Goal: Entertainment & Leisure: Consume media (video, audio)

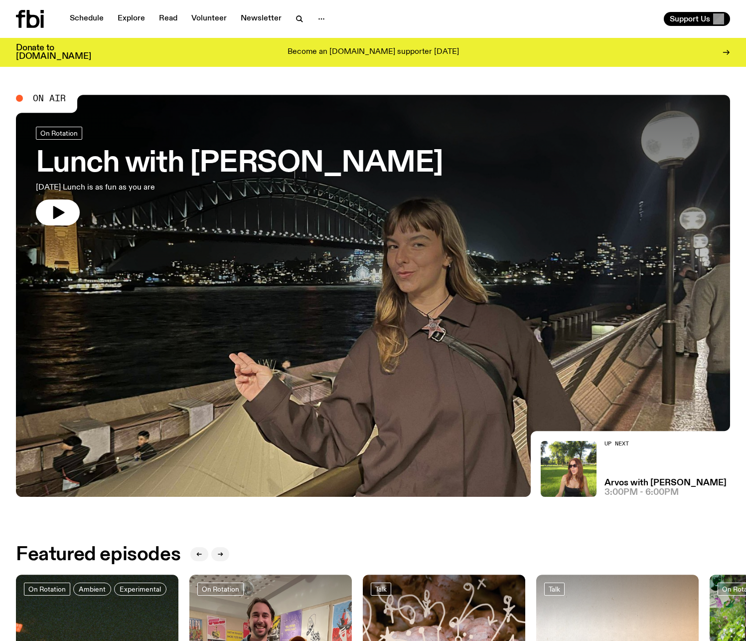
click at [251, 174] on h3 "Lunch with [PERSON_NAME]" at bounding box center [239, 164] width 407 height 28
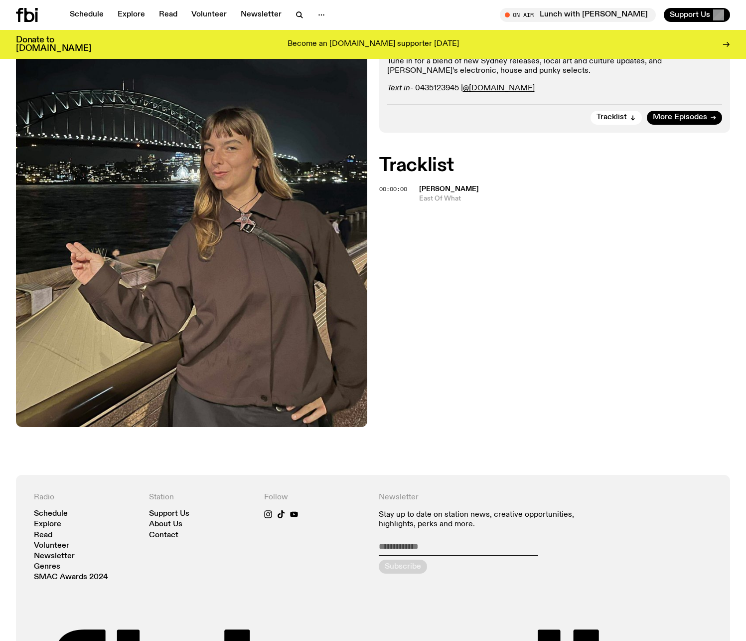
scroll to position [141, 0]
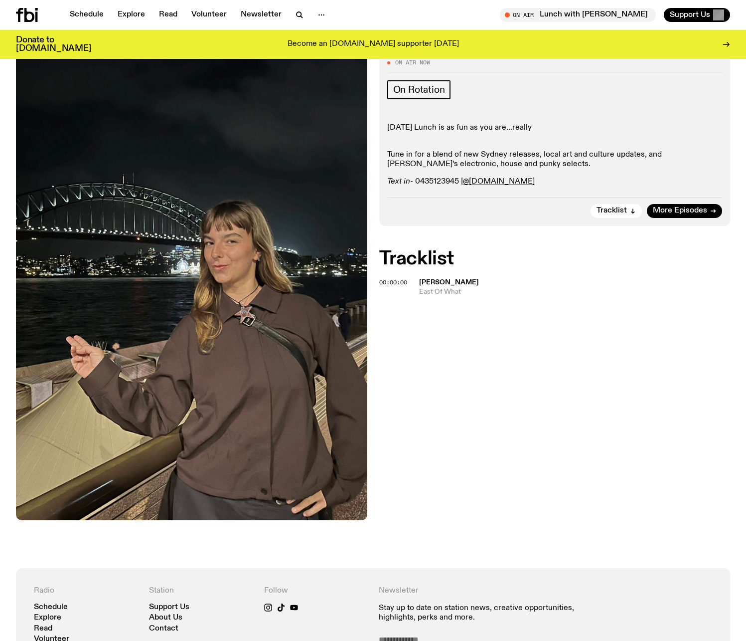
drag, startPoint x: 422, startPoint y: 141, endPoint x: 416, endPoint y: 144, distance: 6.9
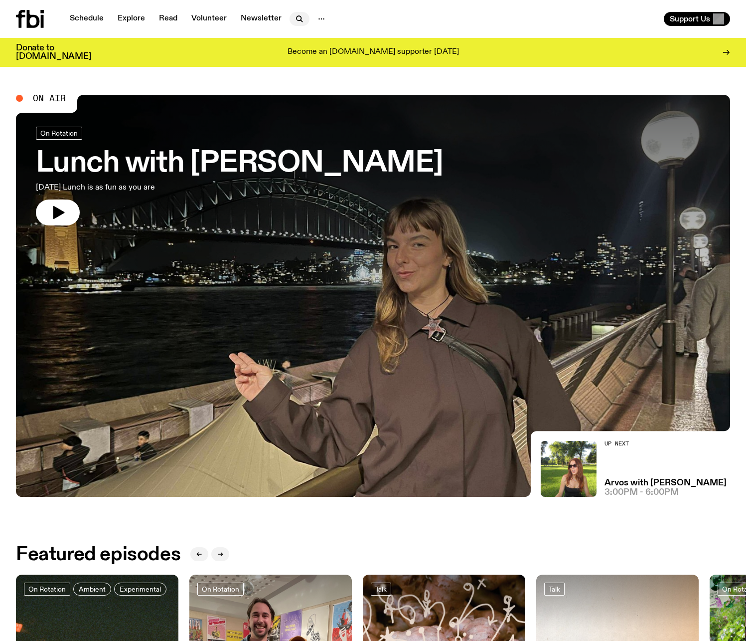
click at [294, 18] on icon "button" at bounding box center [300, 19] width 12 height 12
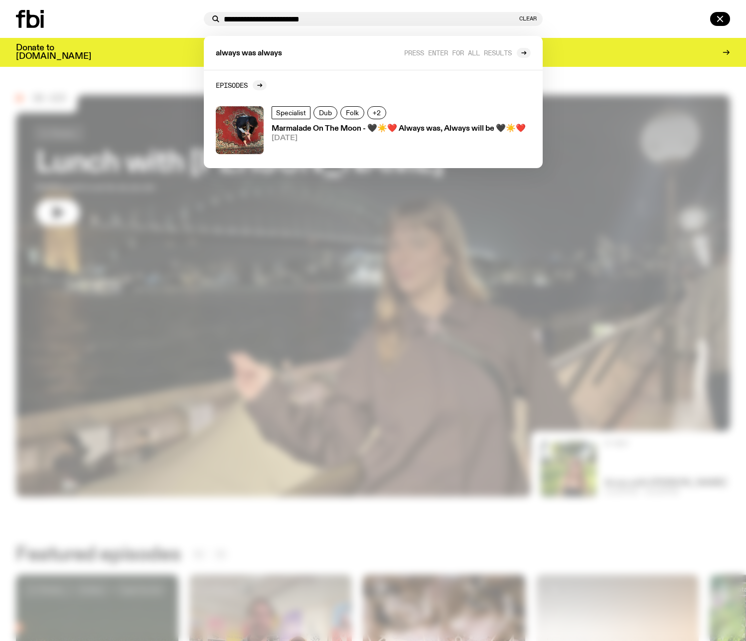
type input "**********"
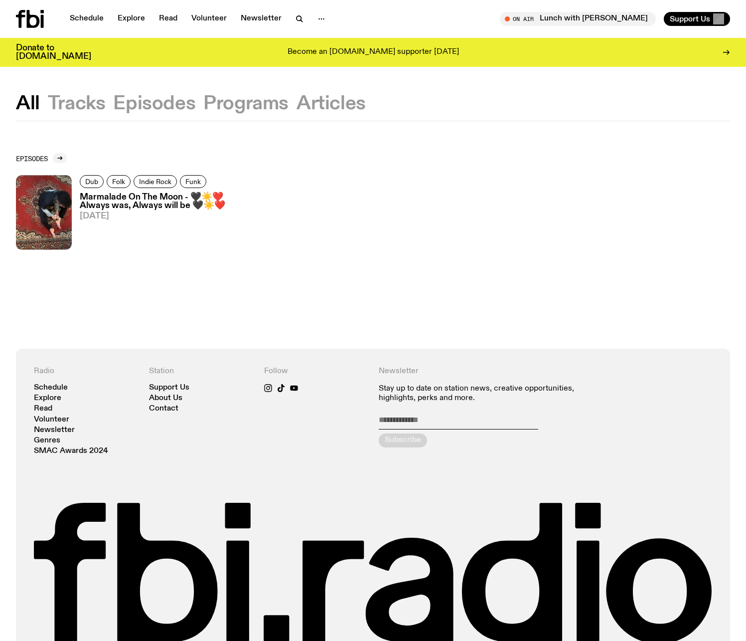
click at [148, 207] on h3 "Marmalade On The Moon - 🖤☀️❤️ Always was, Always will be 🖤☀️❤️" at bounding box center [163, 201] width 167 height 17
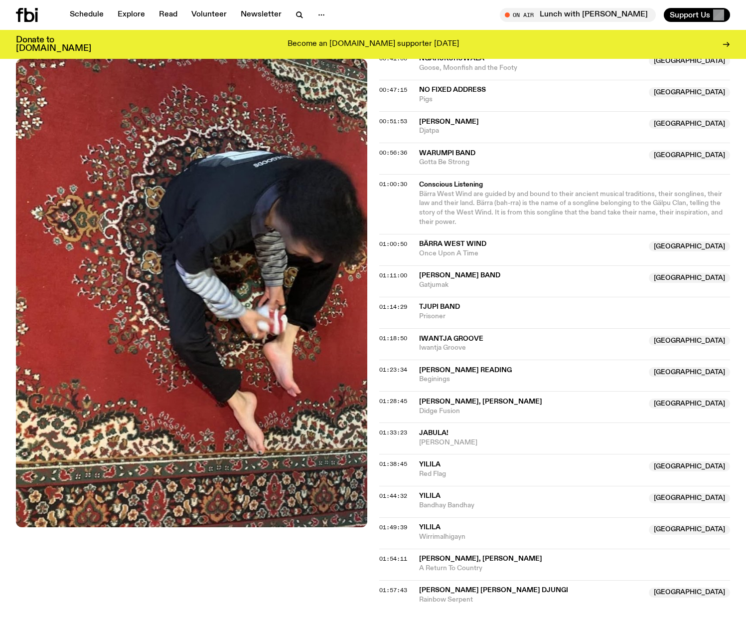
scroll to position [688, 0]
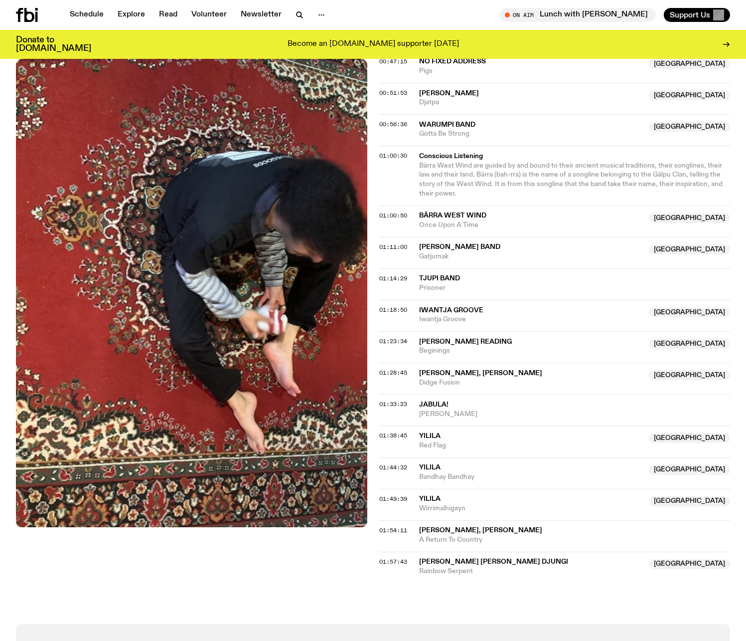
click at [481, 185] on span "Bärra West Wind are guided by and bound to their ancient musical traditions, th…" at bounding box center [571, 179] width 304 height 35
drag, startPoint x: 481, startPoint y: 185, endPoint x: 483, endPoint y: 192, distance: 7.9
click at [483, 192] on span "Bärra West Wind are guided by and bound to their ancient musical traditions, th…" at bounding box center [572, 180] width 306 height 38
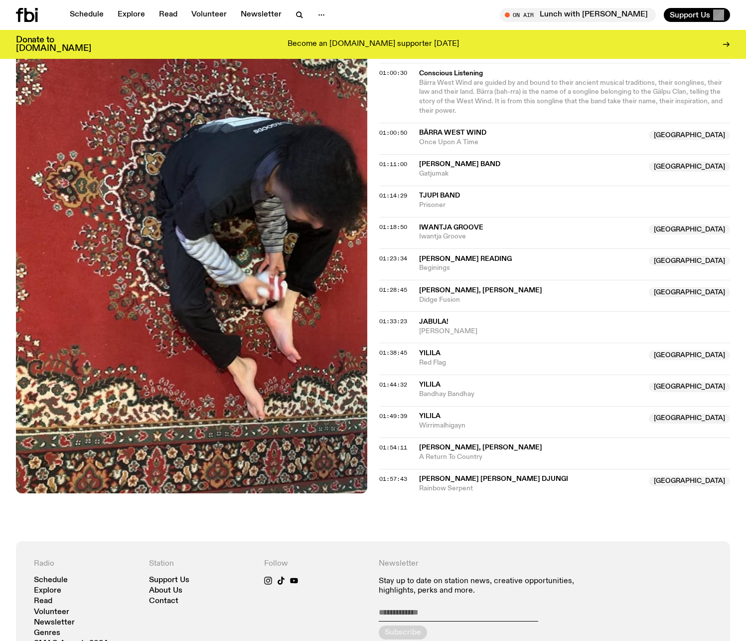
scroll to position [768, 0]
